Goal: Task Accomplishment & Management: Manage account settings

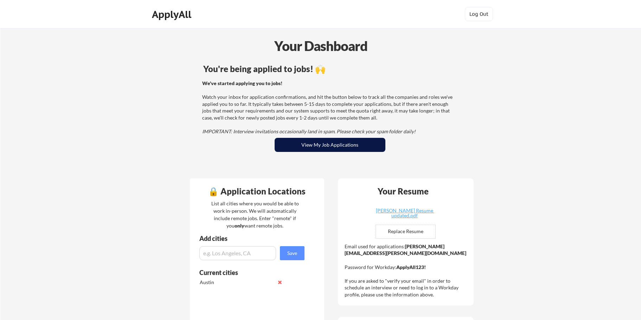
click at [311, 146] on button "View My Job Applications" at bounding box center [329, 145] width 111 height 14
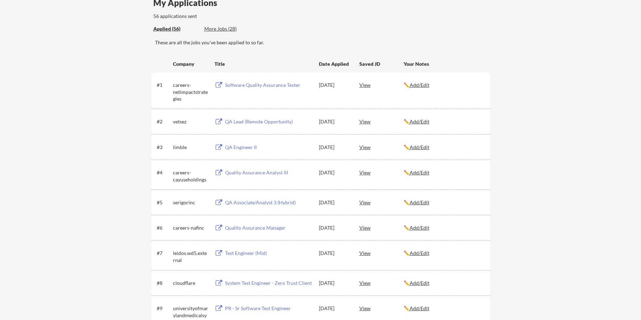
scroll to position [70, 0]
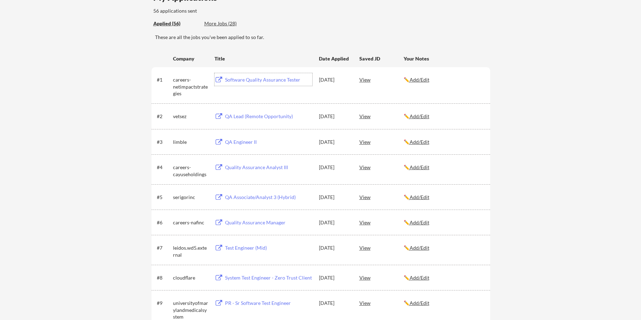
click at [249, 78] on div "Software Quality Assurance Tester" at bounding box center [268, 79] width 87 height 7
click at [244, 142] on div "QA Engineer II" at bounding box center [268, 141] width 87 height 7
click at [243, 166] on div "Quality Assurance Analyst III" at bounding box center [268, 167] width 87 height 7
click at [244, 197] on div "QA Associate/Analyst 3 (Hybrid)" at bounding box center [268, 197] width 87 height 7
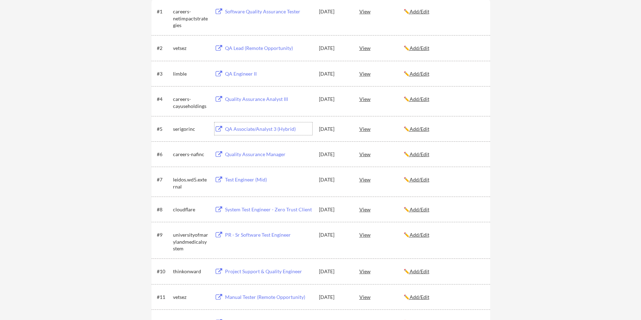
scroll to position [141, 0]
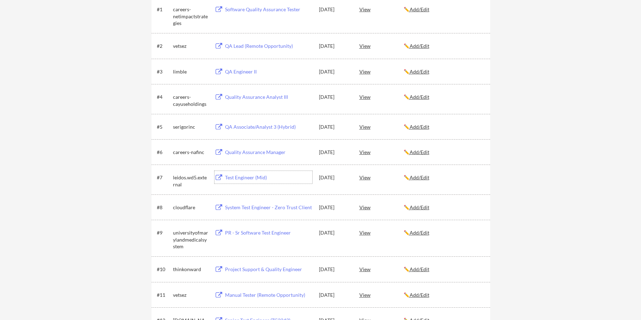
click at [249, 177] on div "Test Engineer (Mid)" at bounding box center [268, 177] width 87 height 7
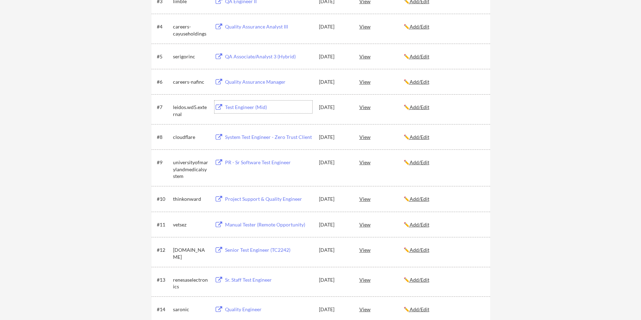
click at [260, 138] on div "System Test Engineer - Zero Trust Client" at bounding box center [268, 137] width 87 height 7
click at [251, 159] on div "PR - Sr Software Test Engineer" at bounding box center [268, 162] width 87 height 7
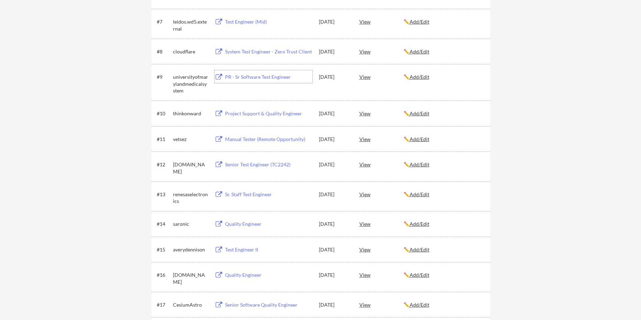
scroll to position [316, 0]
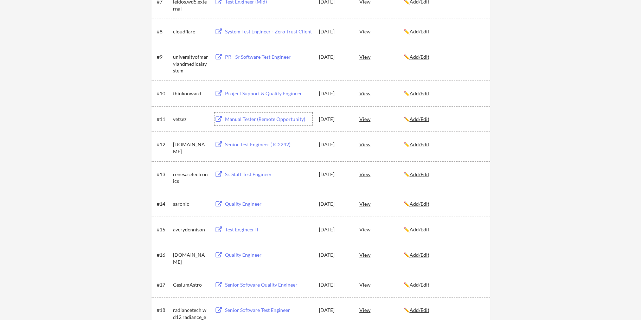
click at [271, 119] on div "Manual Tester (Remote Opportunity)" at bounding box center [268, 119] width 87 height 7
